Goal: Transaction & Acquisition: Purchase product/service

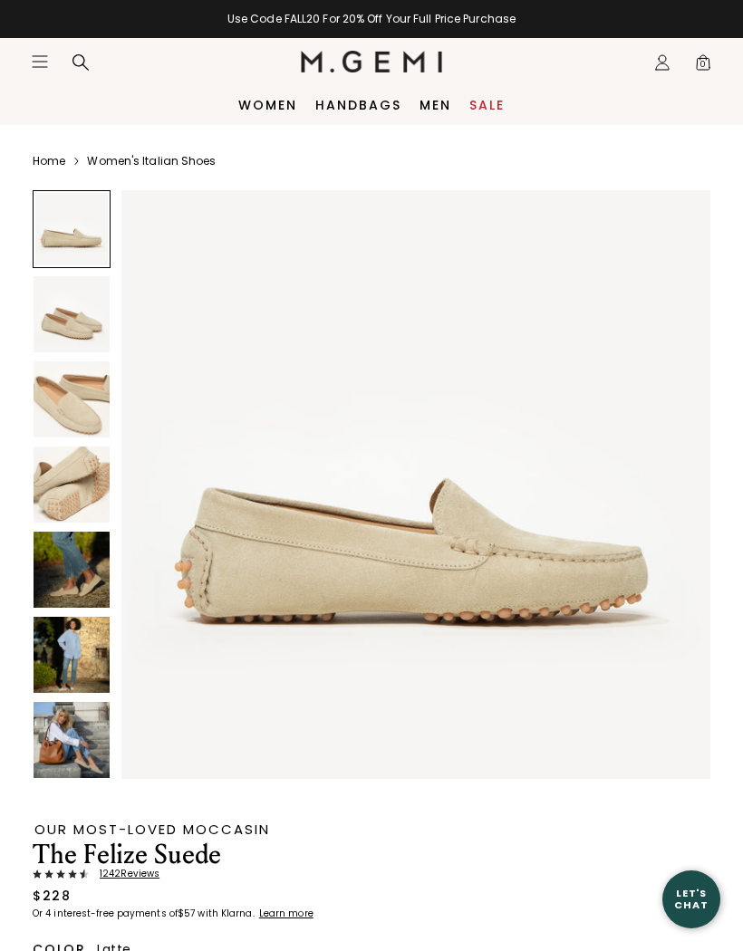
click at [81, 328] on img at bounding box center [72, 314] width 76 height 76
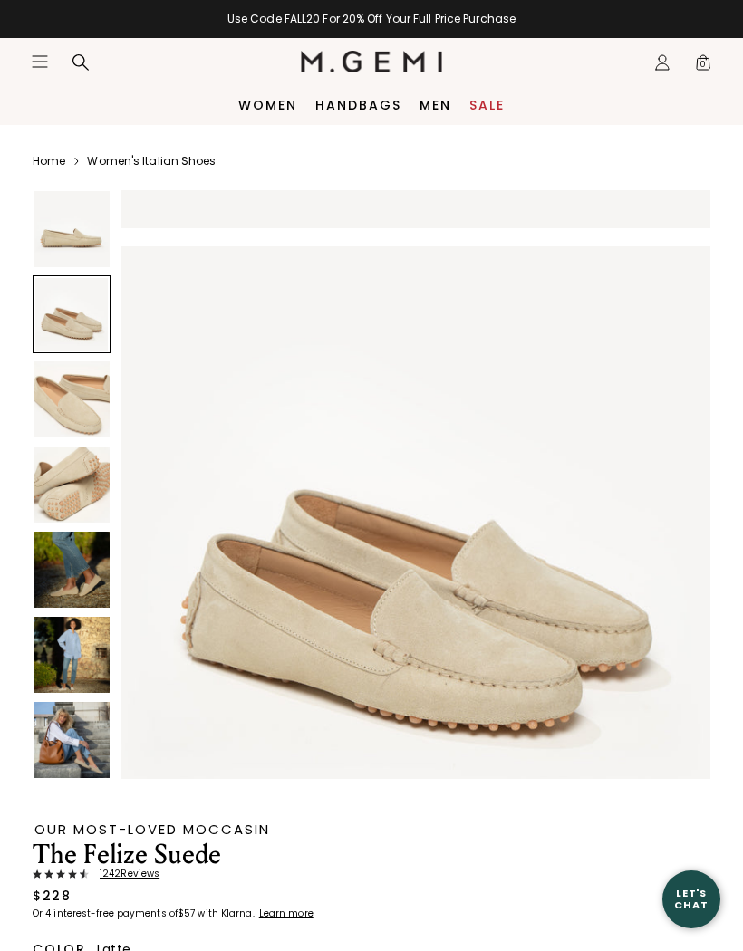
scroll to position [607, 0]
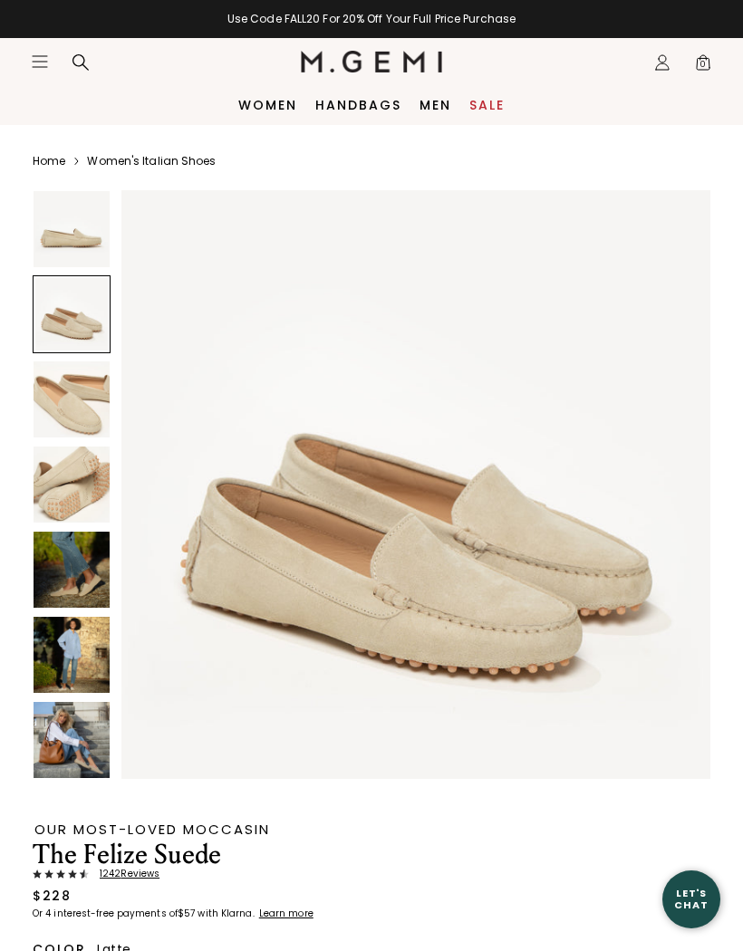
click at [86, 416] on img at bounding box center [72, 399] width 76 height 76
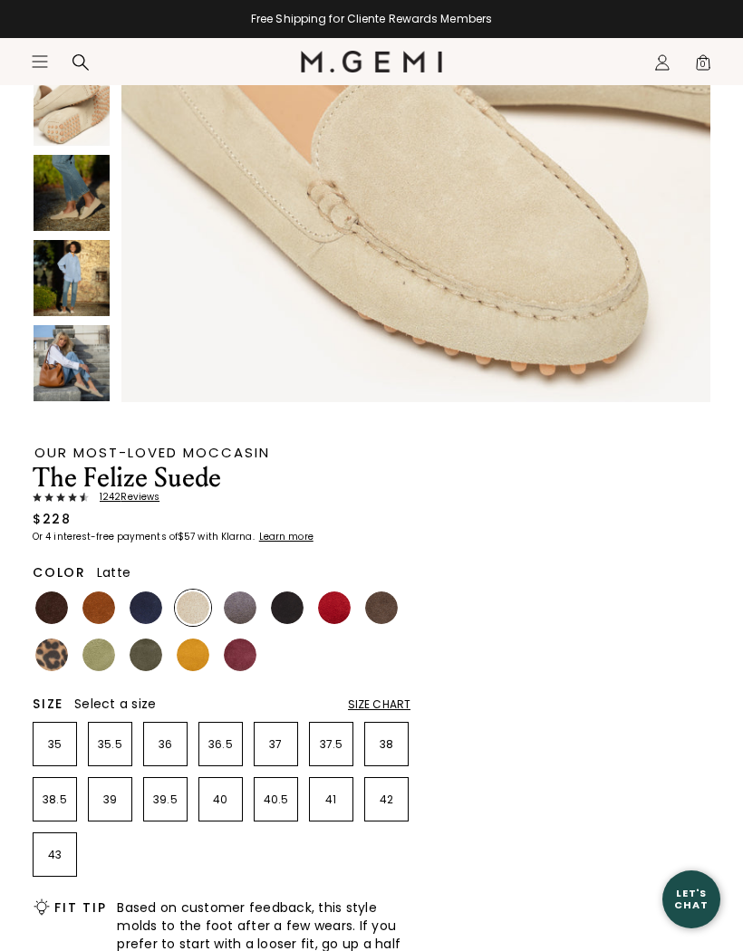
scroll to position [480, 0]
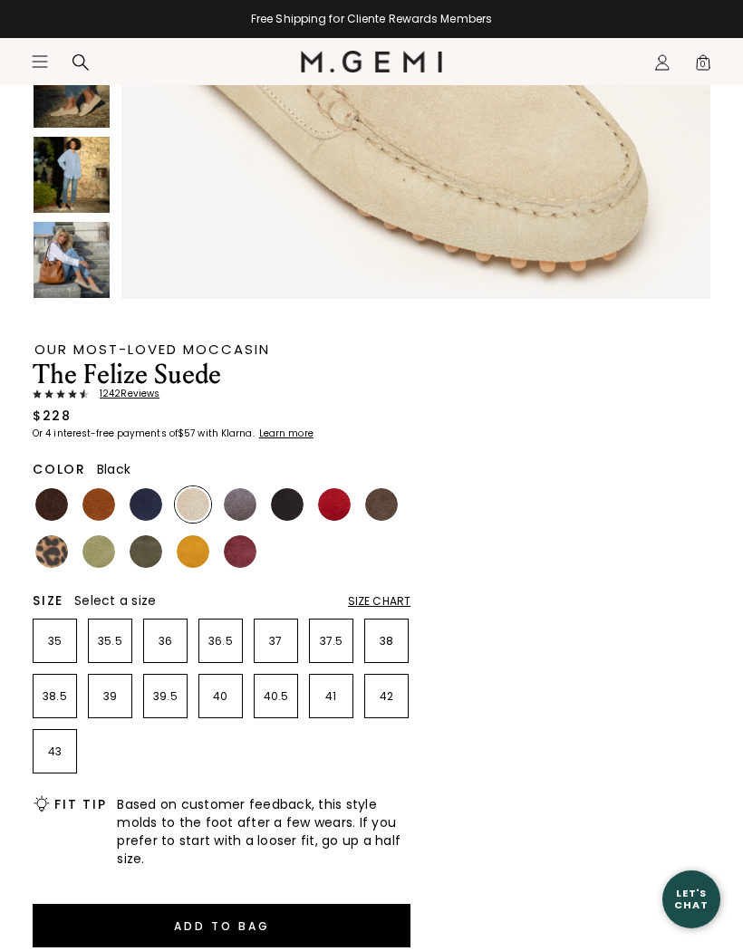
click at [290, 498] on img at bounding box center [287, 504] width 33 height 33
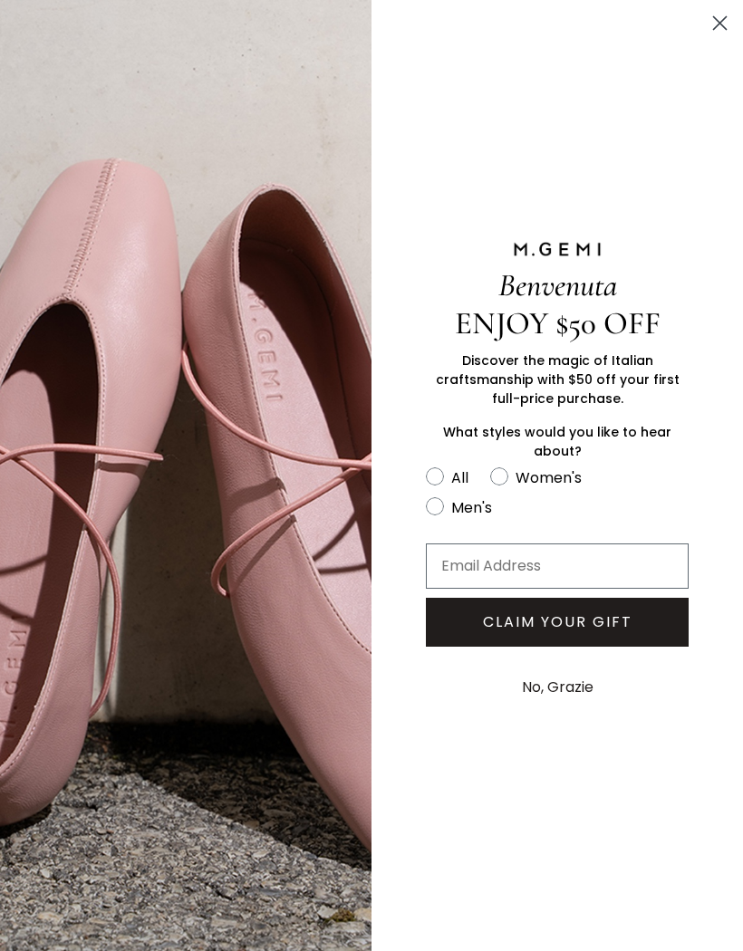
click at [731, 23] on circle "Close dialog" at bounding box center [720, 23] width 30 height 30
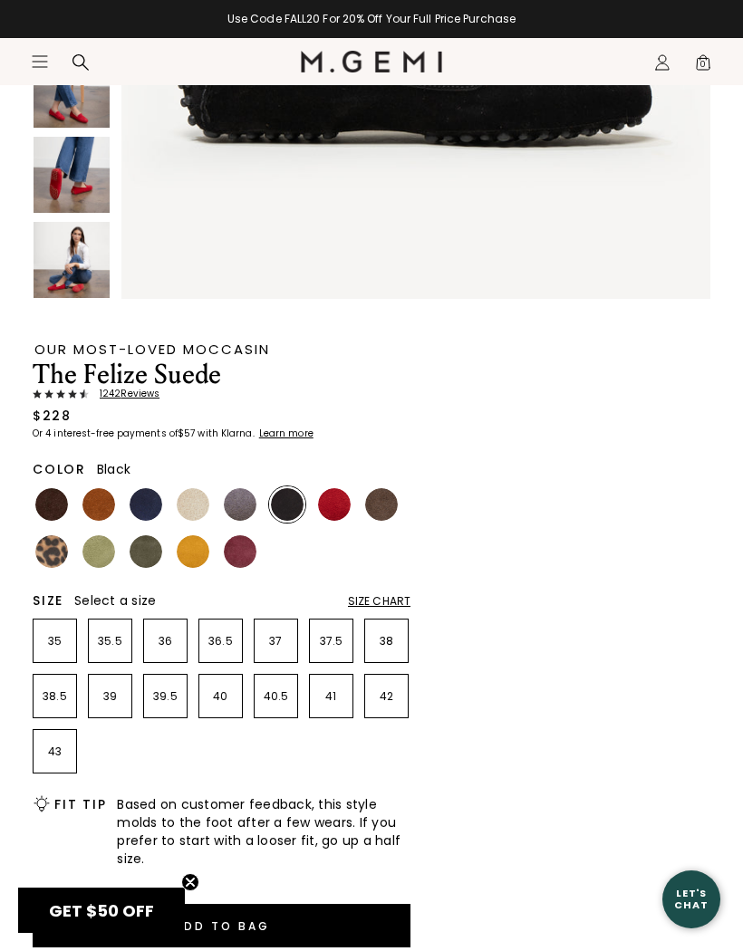
click at [152, 504] on img at bounding box center [146, 504] width 33 height 33
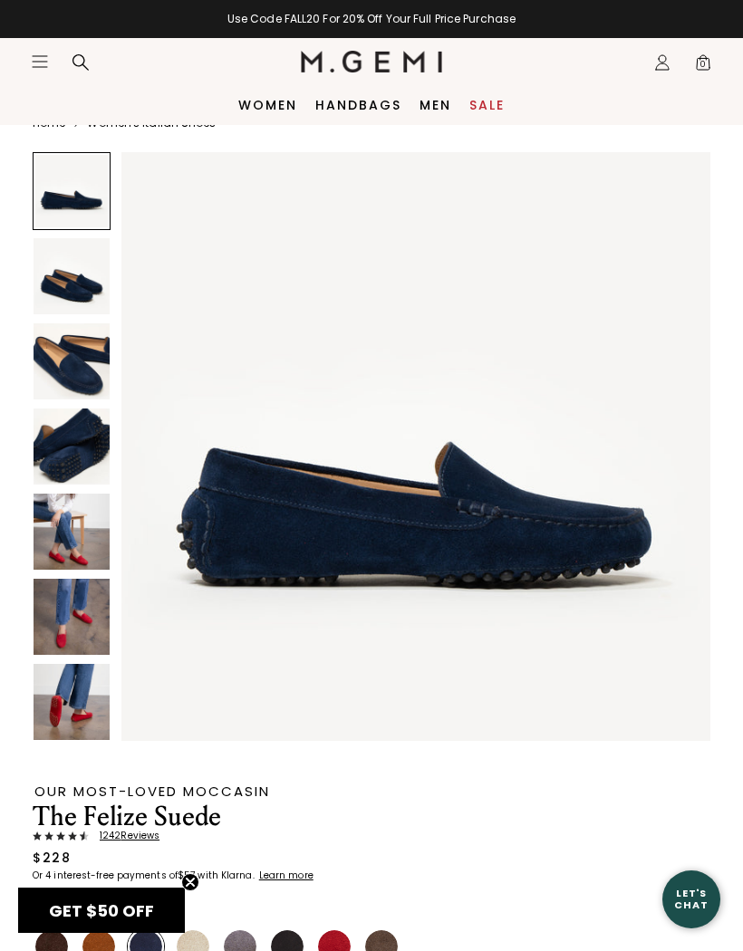
scroll to position [34, 0]
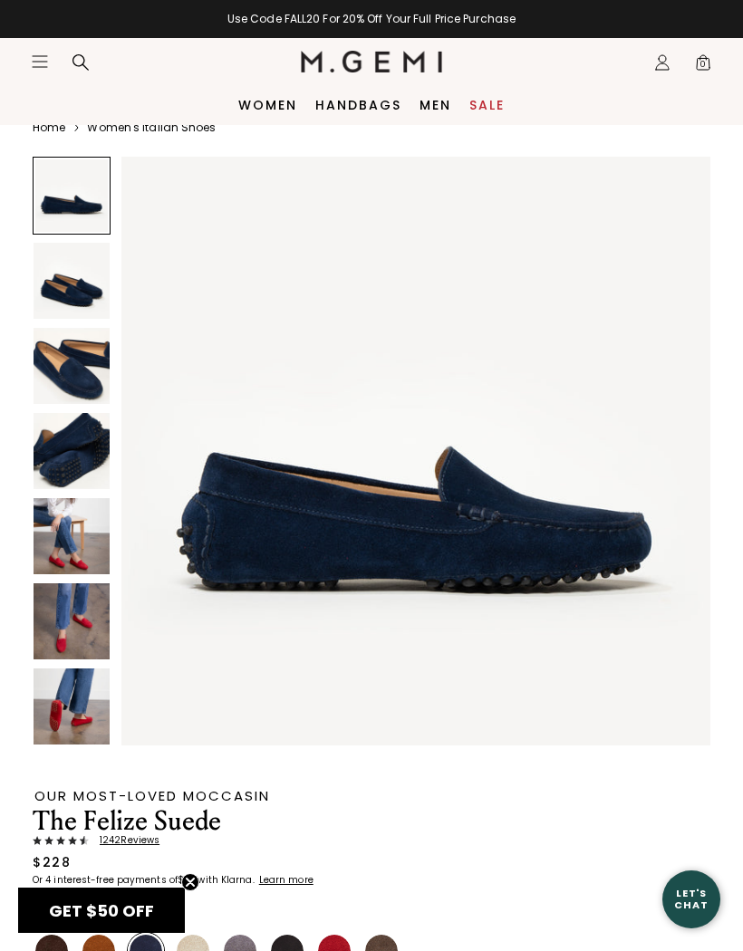
click at [87, 455] on img at bounding box center [72, 451] width 76 height 76
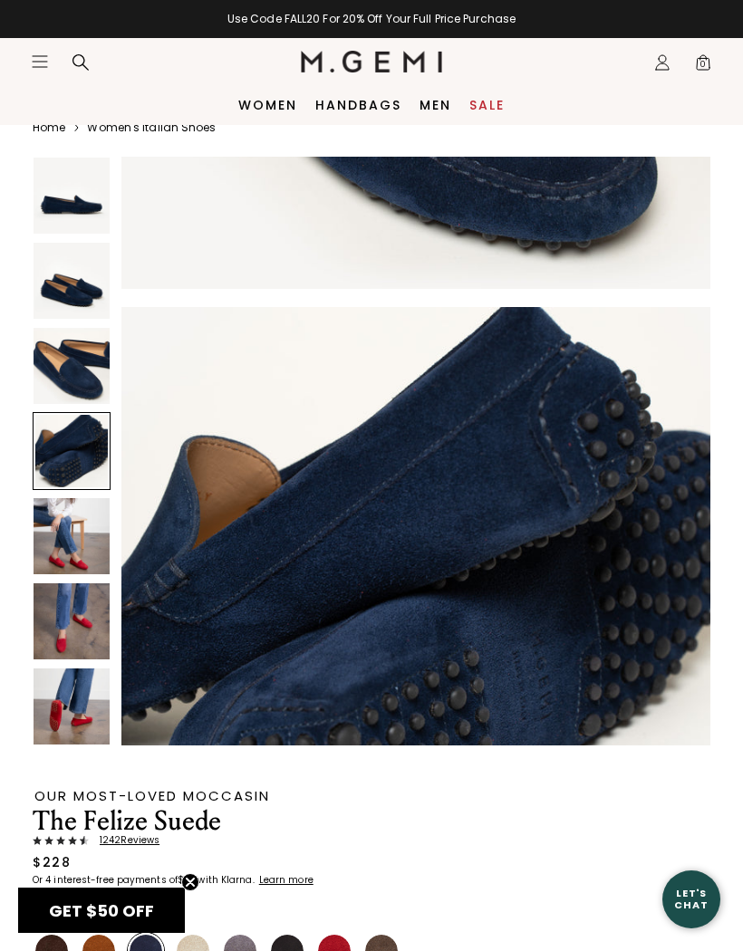
scroll to position [1821, 0]
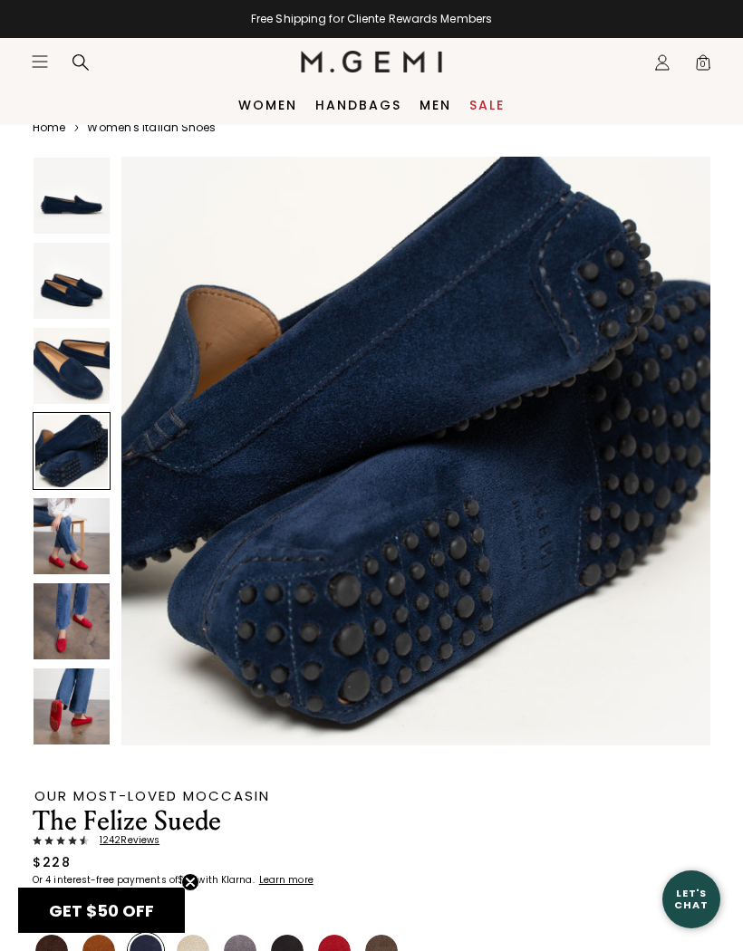
click at [83, 548] on img at bounding box center [72, 536] width 76 height 76
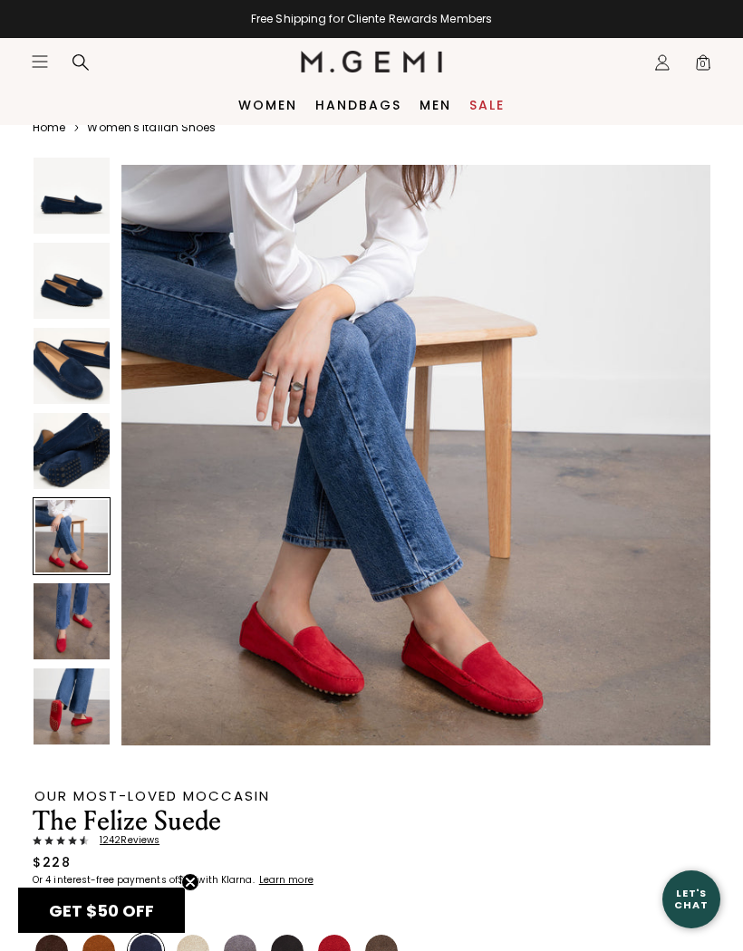
scroll to position [2428, 0]
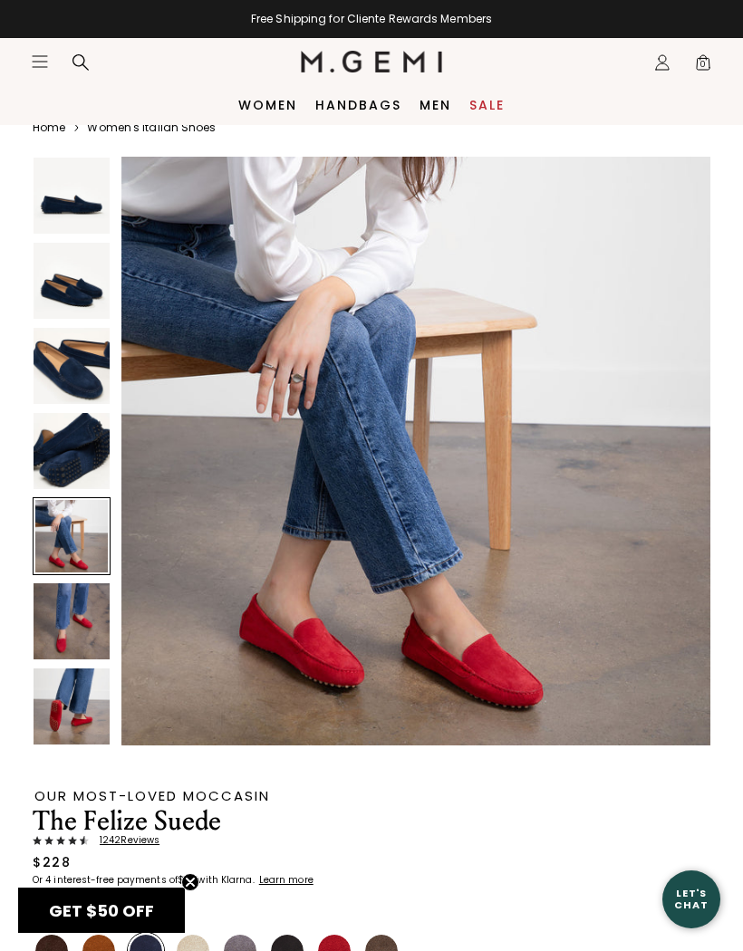
click at [85, 625] on img at bounding box center [72, 621] width 76 height 76
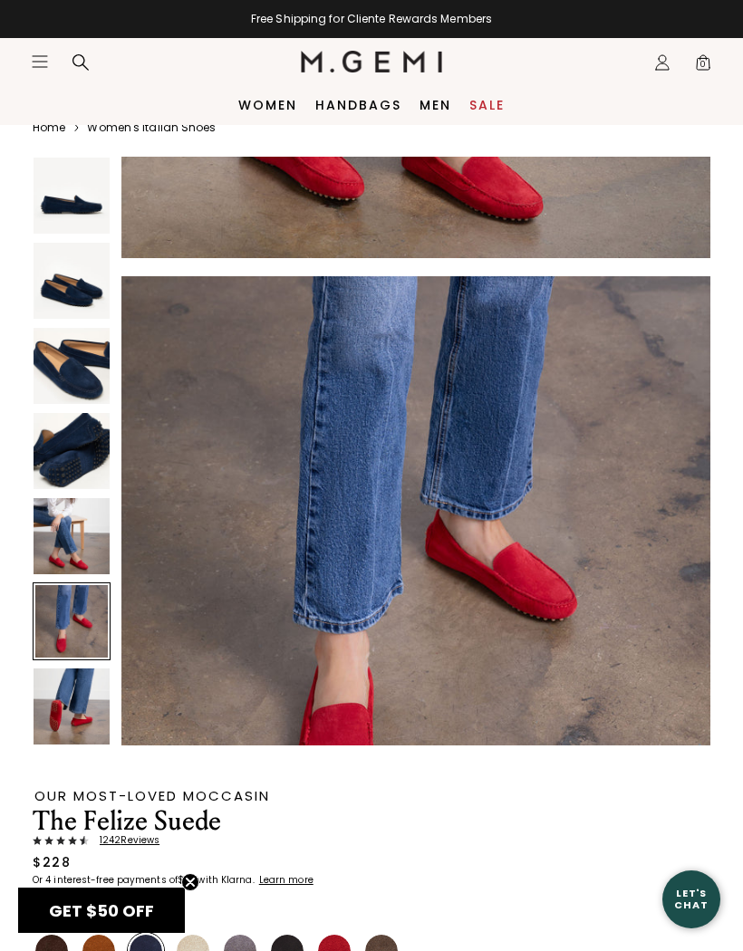
scroll to position [3034, 0]
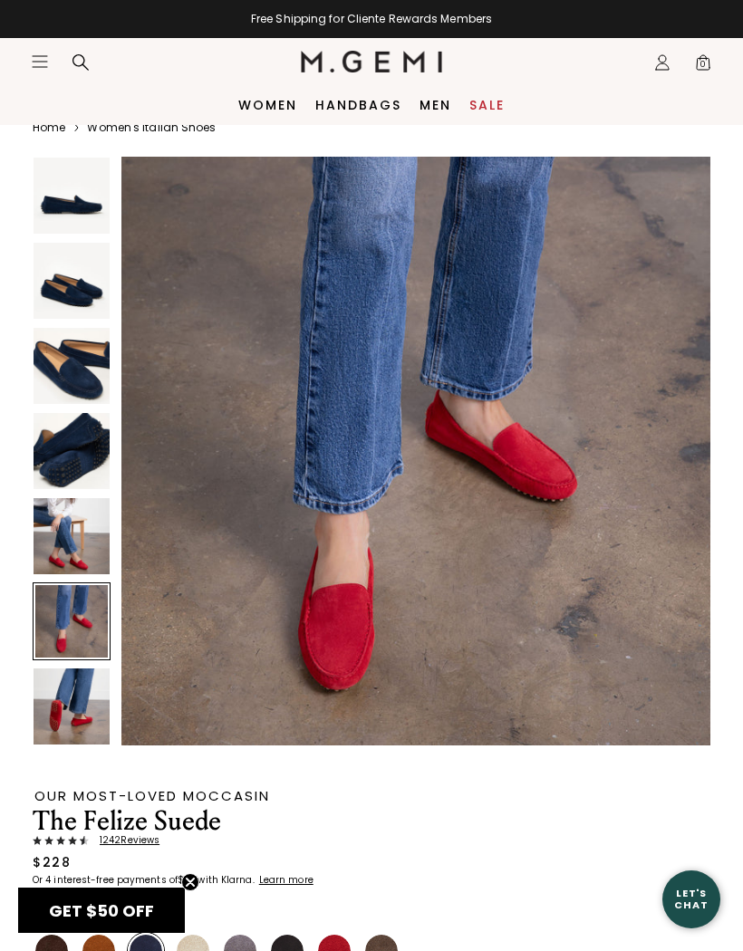
click at [88, 709] on img at bounding box center [72, 706] width 76 height 76
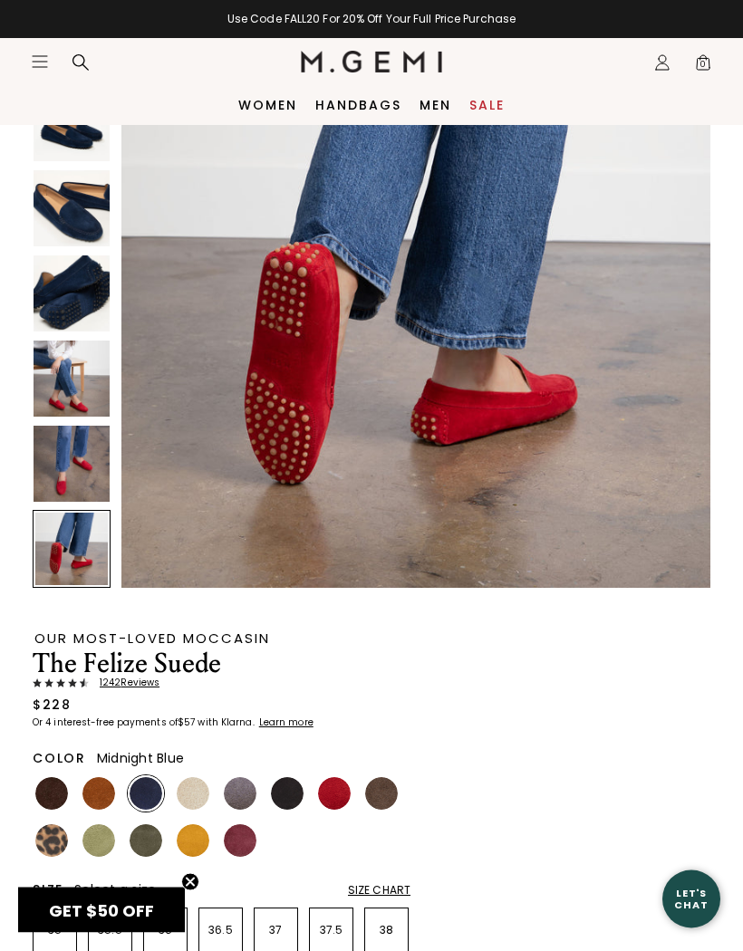
scroll to position [186, 0]
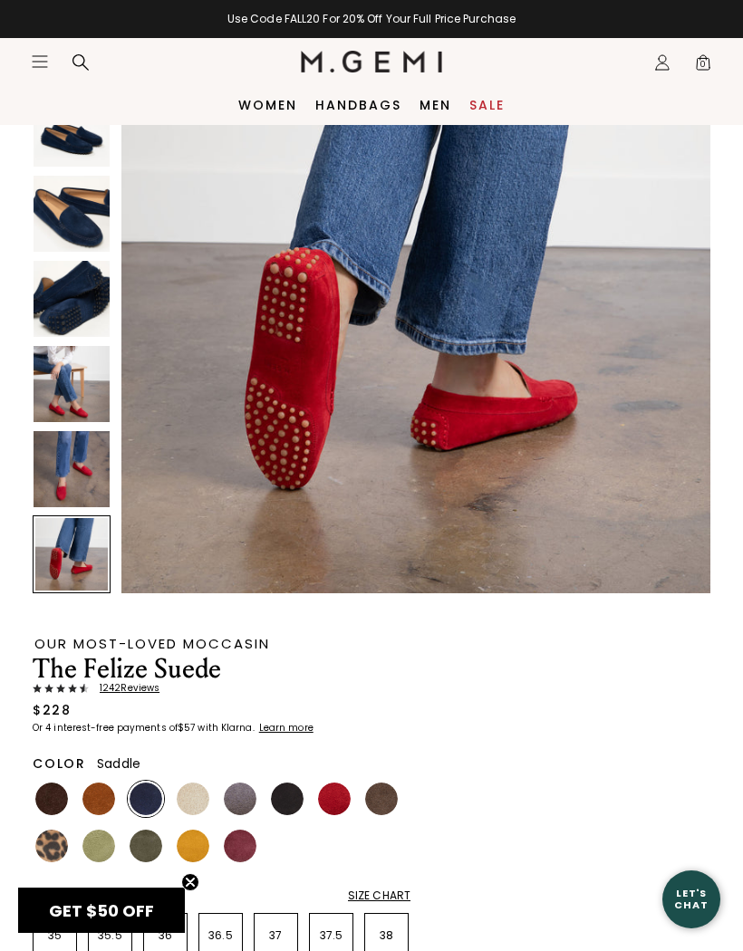
click at [98, 800] on img at bounding box center [98, 799] width 33 height 33
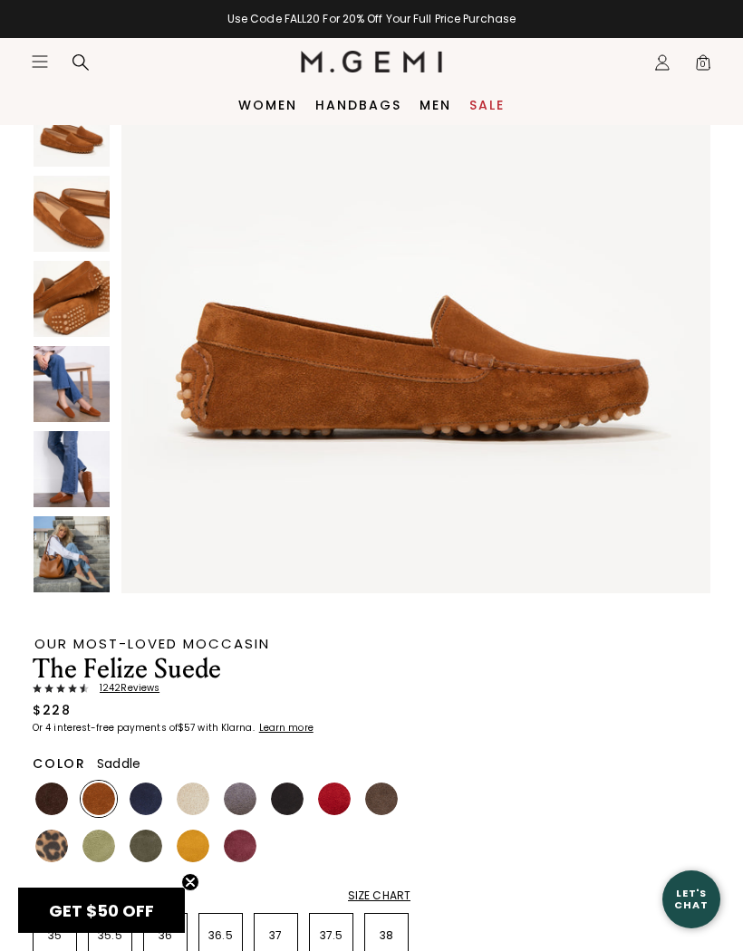
click at [91, 484] on img at bounding box center [72, 469] width 76 height 76
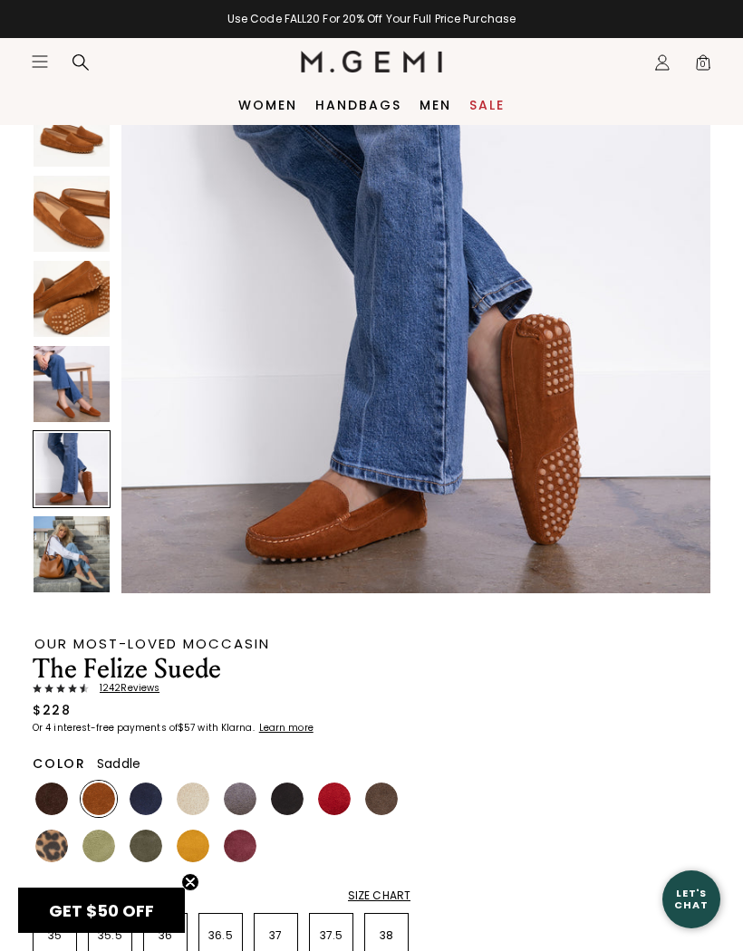
click at [78, 401] on img at bounding box center [72, 384] width 76 height 76
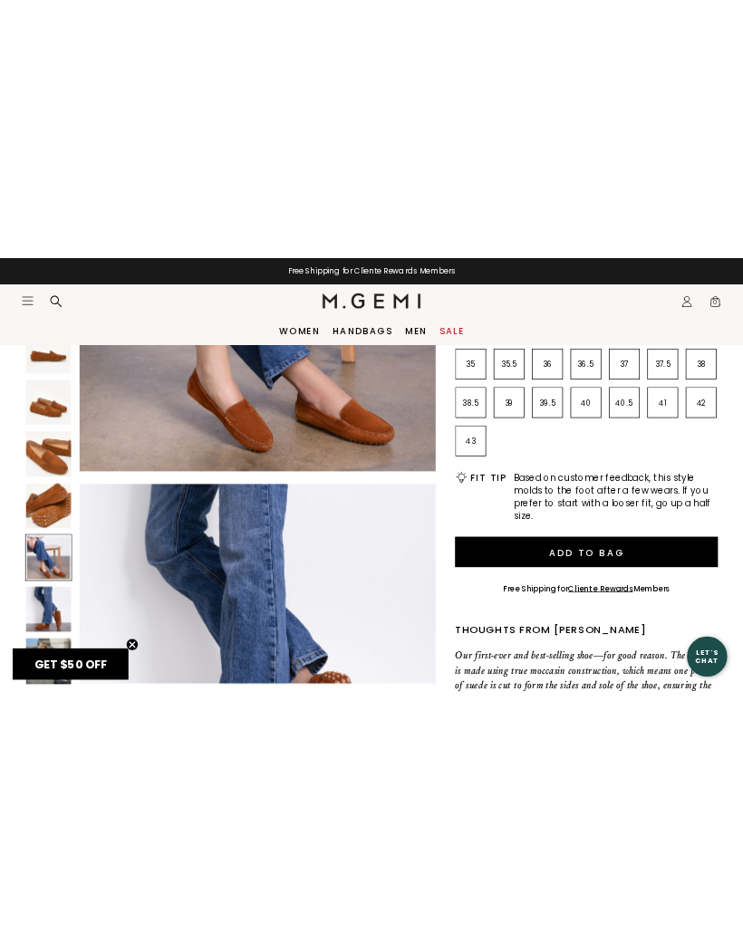
scroll to position [367, 0]
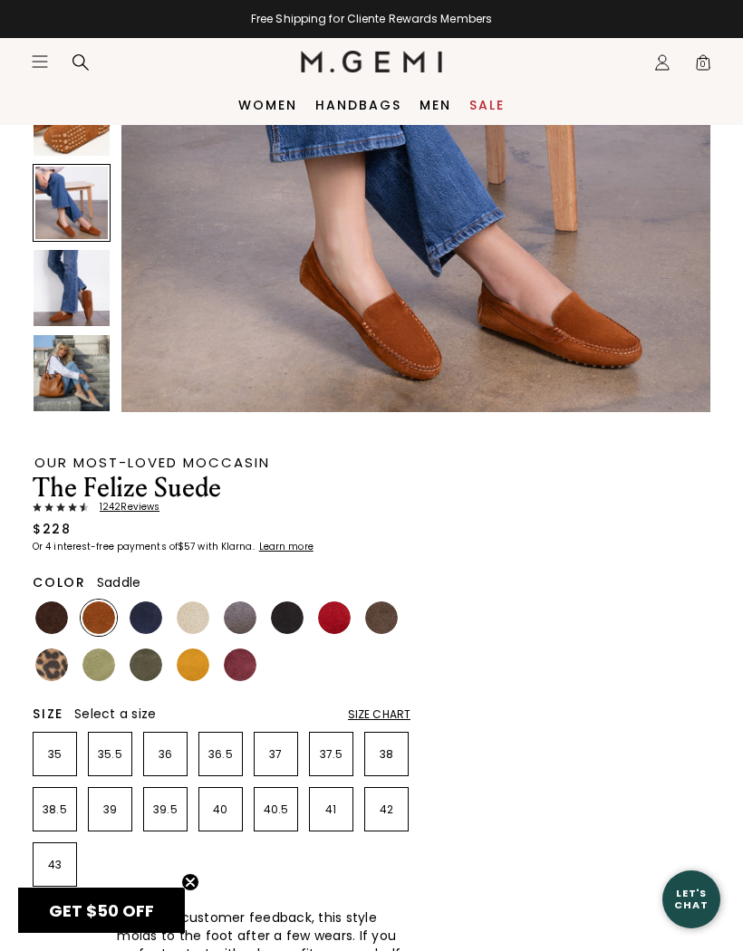
click at [388, 716] on div "Size Chart" at bounding box center [379, 714] width 63 height 14
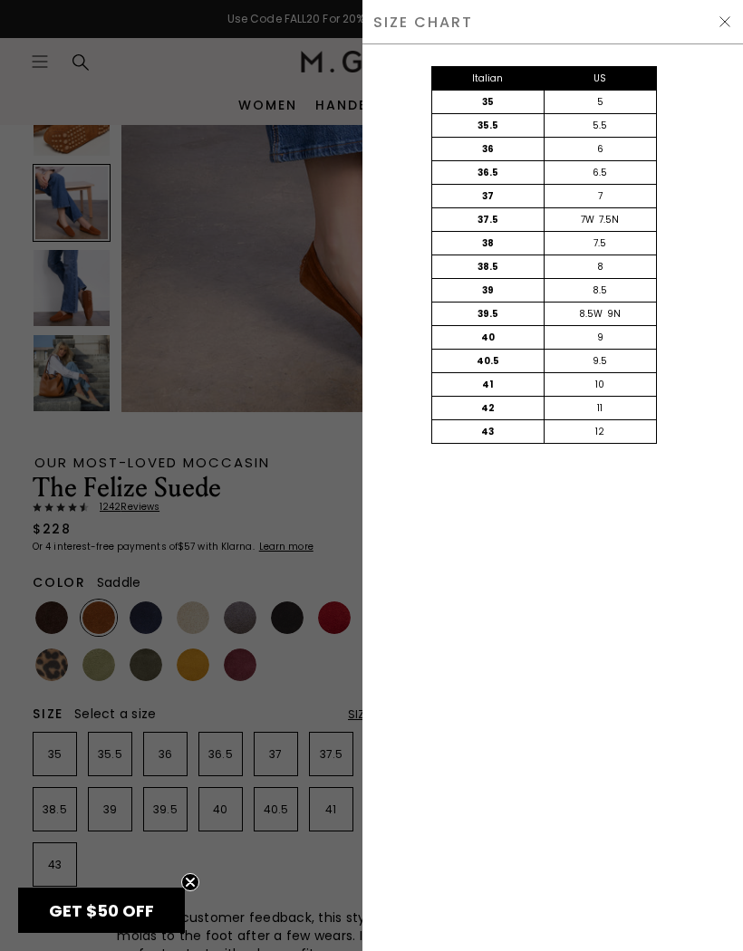
click at [307, 680] on div at bounding box center [371, 475] width 743 height 951
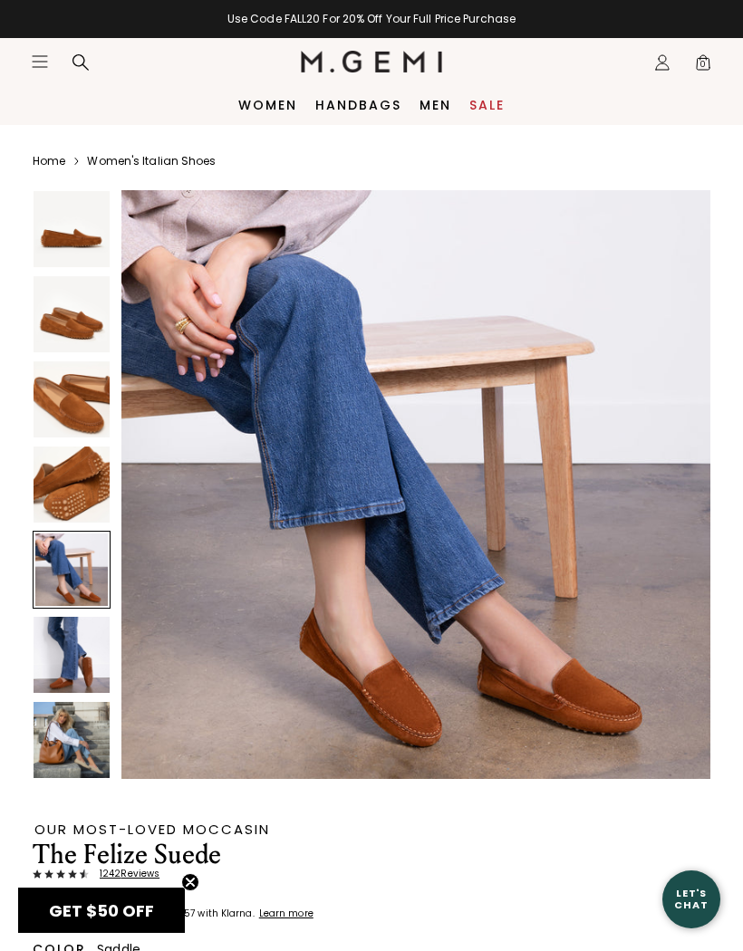
scroll to position [367, 0]
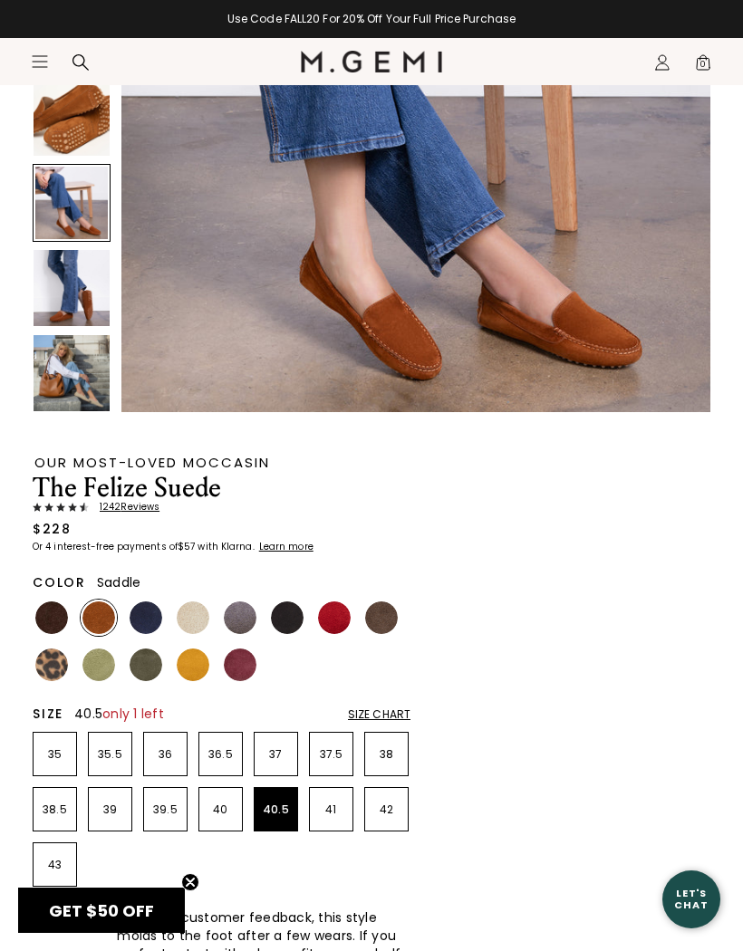
click at [273, 811] on p "40.5" at bounding box center [276, 810] width 43 height 14
click at [197, 659] on img at bounding box center [193, 665] width 33 height 33
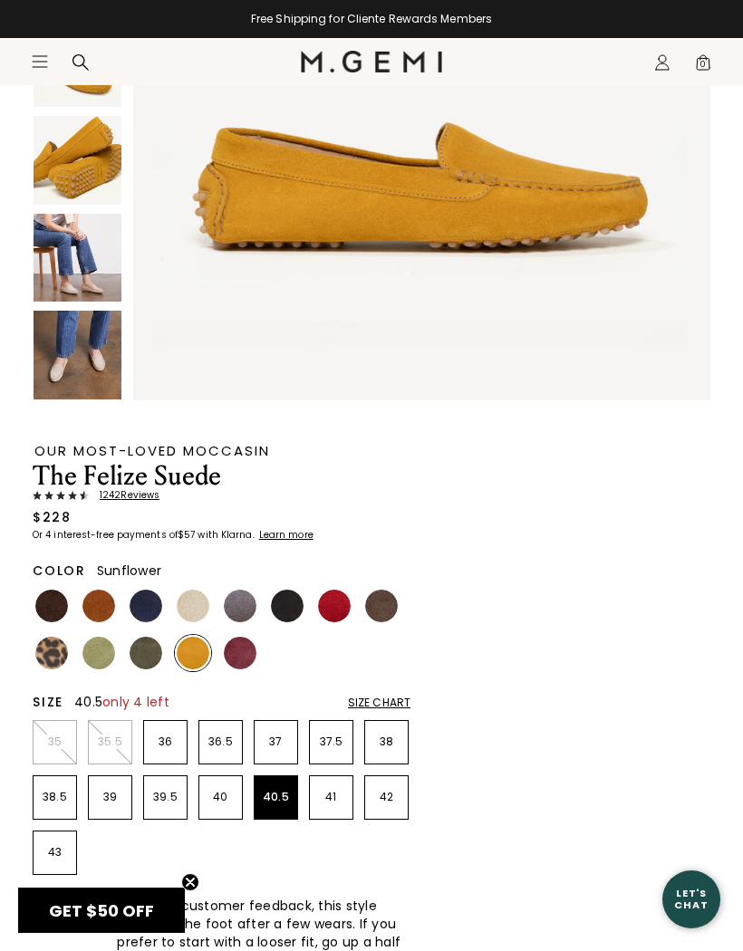
click at [195, 645] on img at bounding box center [193, 653] width 33 height 33
